Goal: Task Accomplishment & Management: Manage account settings

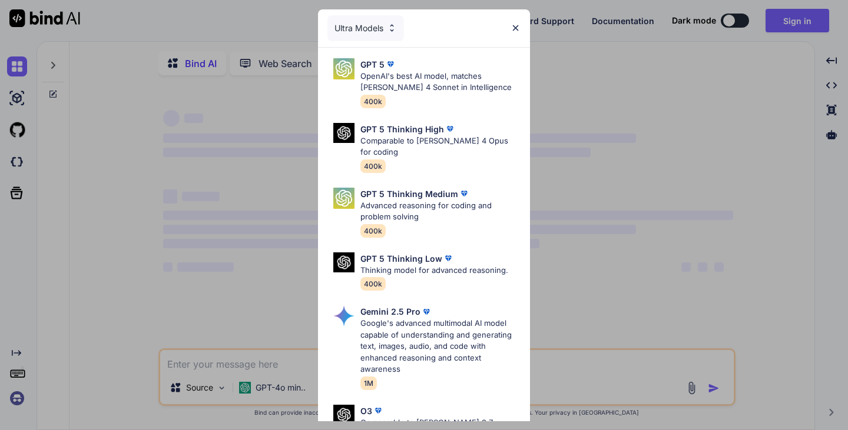
type textarea "x"
click at [522, 28] on div "Ultra Models" at bounding box center [424, 28] width 212 height 38
click at [516, 26] on img at bounding box center [516, 28] width 10 height 10
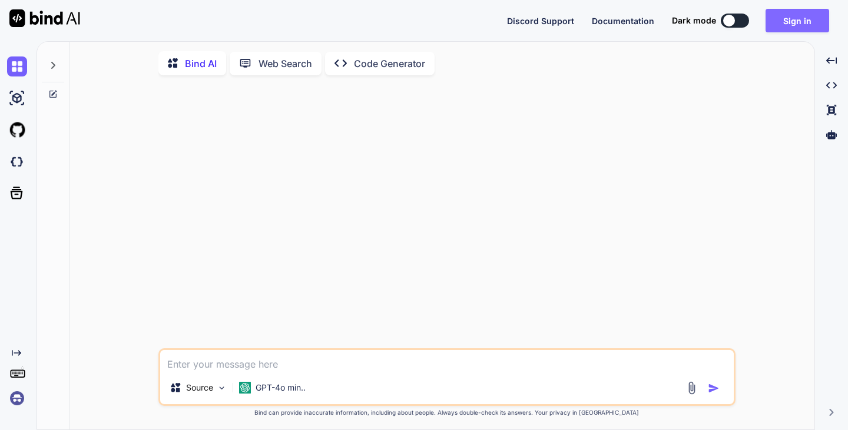
click at [793, 28] on button "Sign in" at bounding box center [798, 21] width 64 height 24
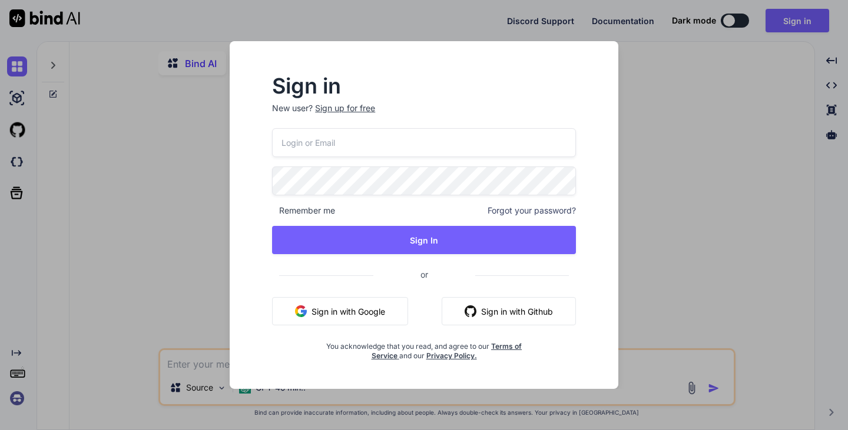
type input "[EMAIL_ADDRESS][DOMAIN_NAME]"
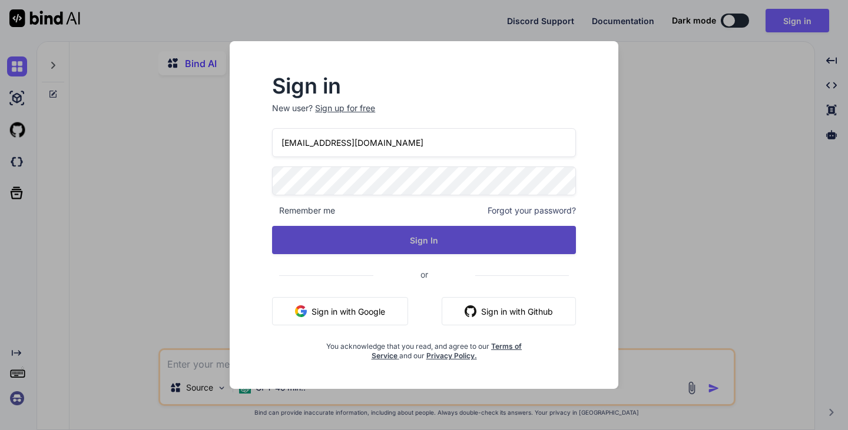
click at [406, 241] on button "Sign In" at bounding box center [424, 240] width 304 height 28
click at [426, 241] on button "Sign In" at bounding box center [424, 240] width 304 height 28
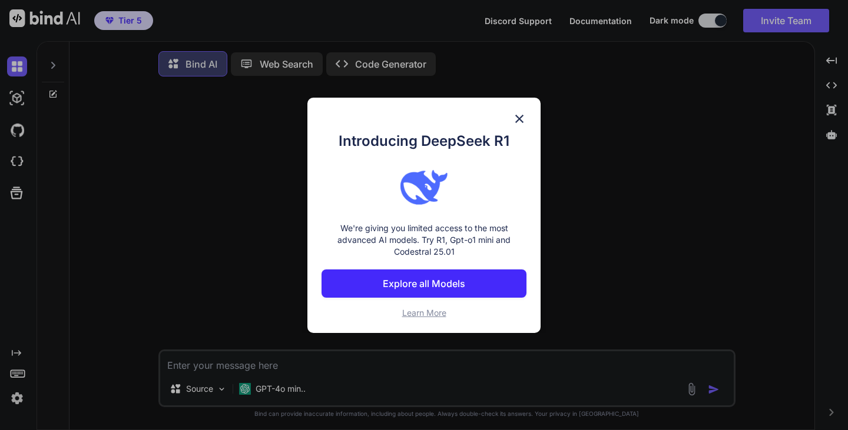
click at [518, 116] on img at bounding box center [519, 119] width 14 height 14
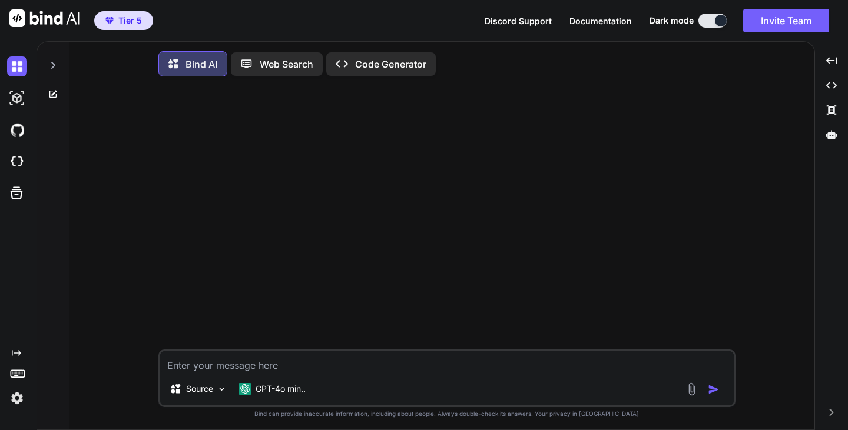
type textarea "x"
click at [18, 396] on img at bounding box center [17, 399] width 20 height 20
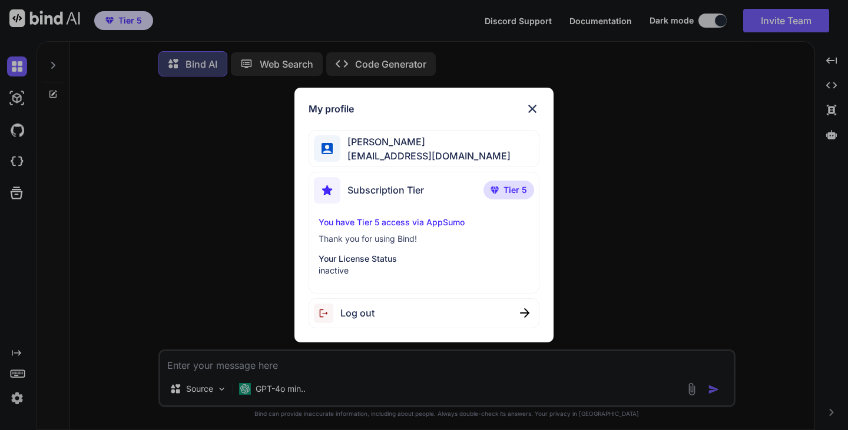
click at [369, 267] on p "inactive" at bounding box center [424, 271] width 211 height 12
click at [511, 190] on span "Tier 5" at bounding box center [515, 190] width 24 height 12
click at [414, 314] on div "Log out" at bounding box center [424, 314] width 231 height 30
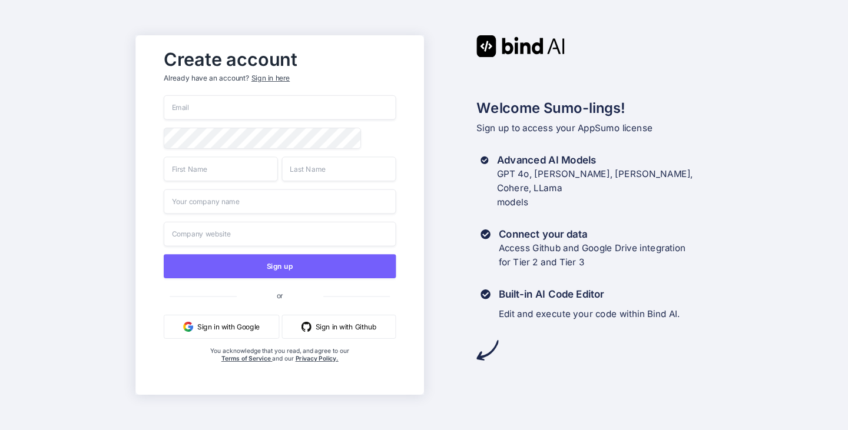
type input "[EMAIL_ADDRESS][DOMAIN_NAME]"
click at [274, 78] on div "Sign in here" at bounding box center [270, 79] width 38 height 10
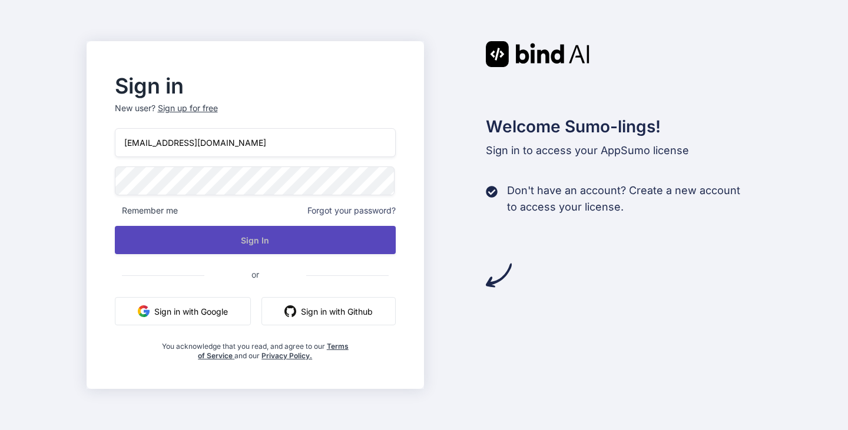
click at [259, 244] on button "Sign In" at bounding box center [255, 240] width 281 height 28
click at [266, 237] on button "Sign In" at bounding box center [255, 240] width 281 height 28
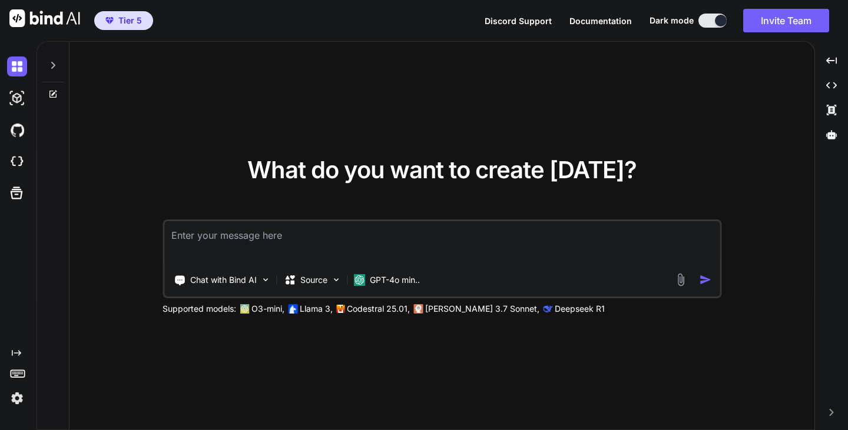
type textarea "x"
click at [18, 398] on img at bounding box center [17, 399] width 20 height 20
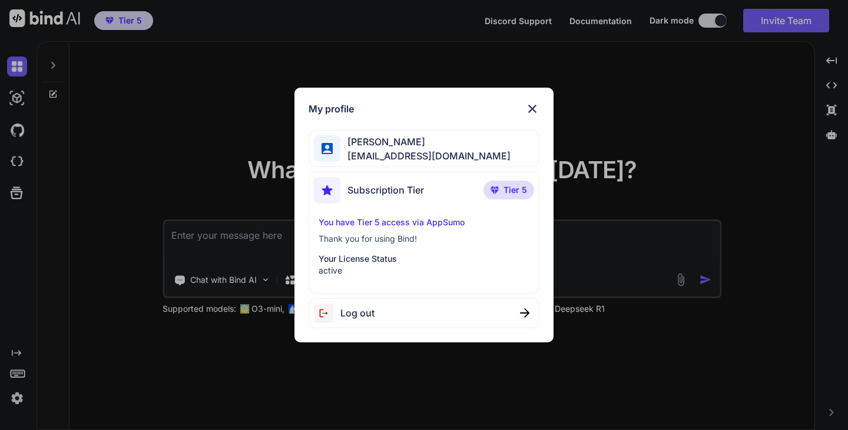
click at [536, 108] on img at bounding box center [532, 109] width 14 height 14
